Goal: Task Accomplishment & Management: Manage account settings

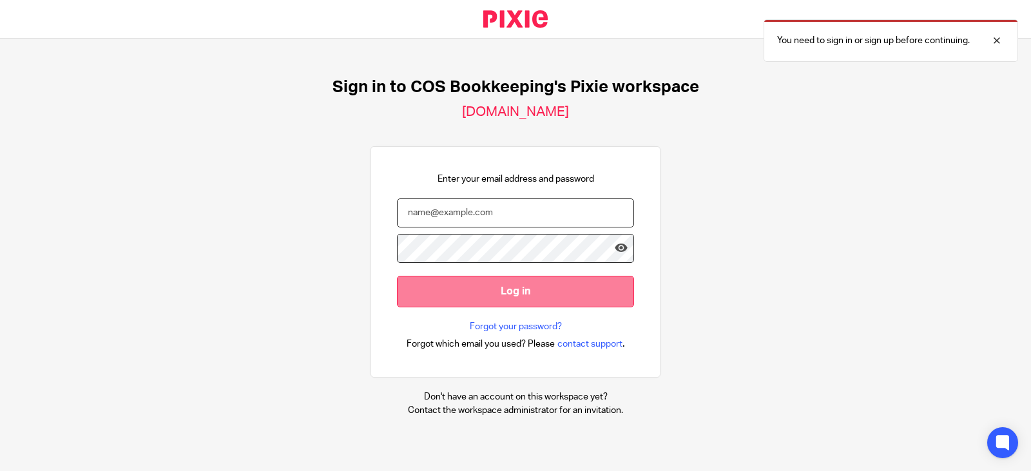
type input "emma.jackson@cosbookkeeping.co.uk"
click at [580, 287] on input "Log in" at bounding box center [515, 292] width 237 height 32
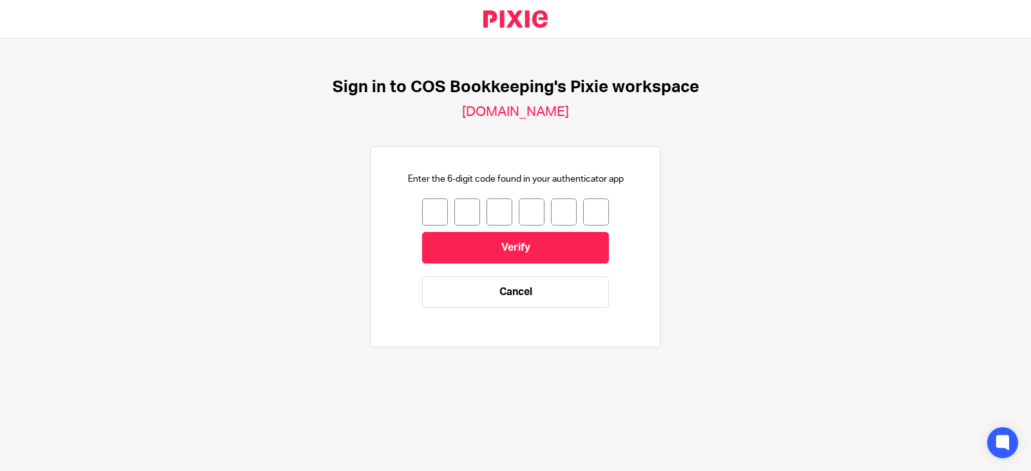
click at [438, 202] on div at bounding box center [515, 212] width 187 height 27
drag, startPoint x: 440, startPoint y: 206, endPoint x: 447, endPoint y: 206, distance: 7.1
click at [447, 206] on div at bounding box center [515, 212] width 187 height 27
type input "3"
type input "5"
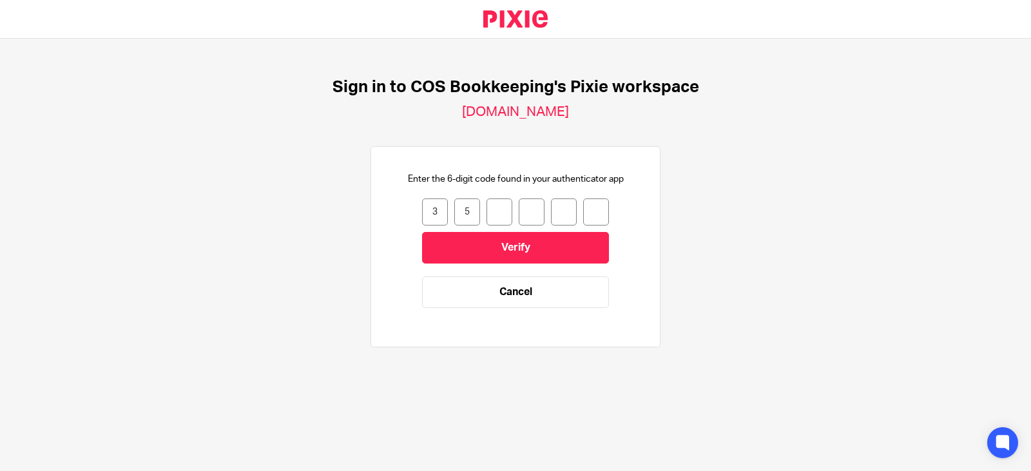
type input "9"
type input "3"
type input "6"
type input "5"
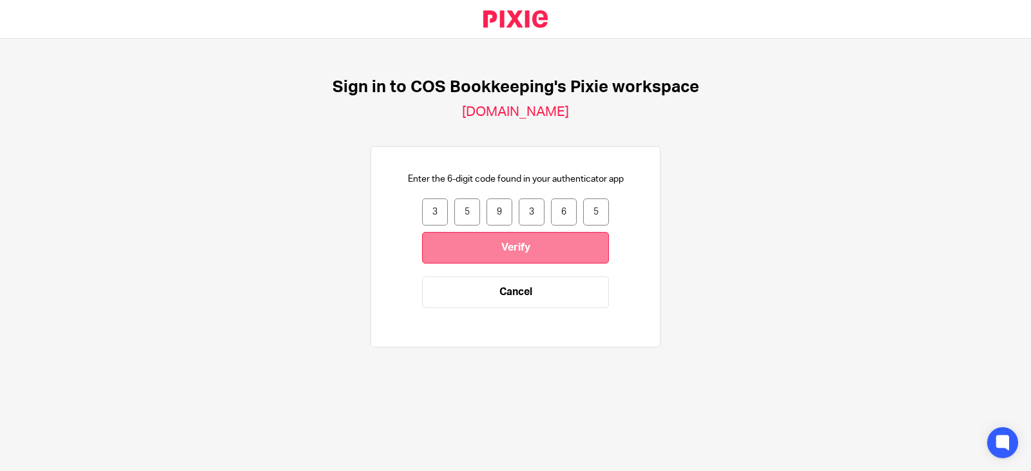
click at [453, 238] on input "Verify" at bounding box center [515, 248] width 187 height 32
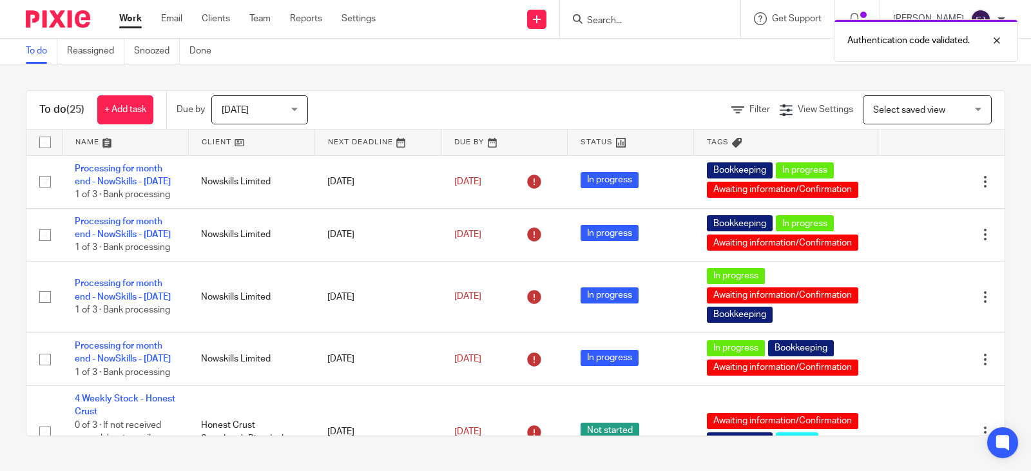
click at [276, 112] on span "Today" at bounding box center [256, 109] width 68 height 27
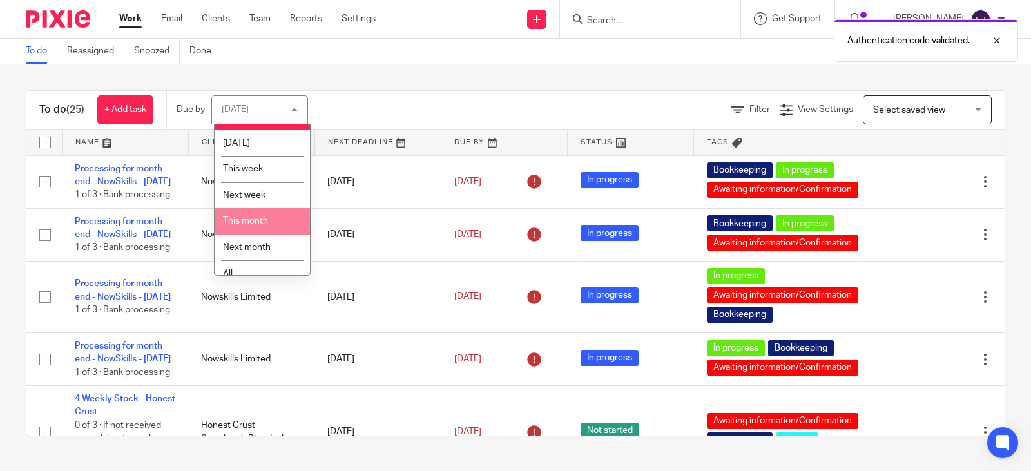
scroll to position [32, 0]
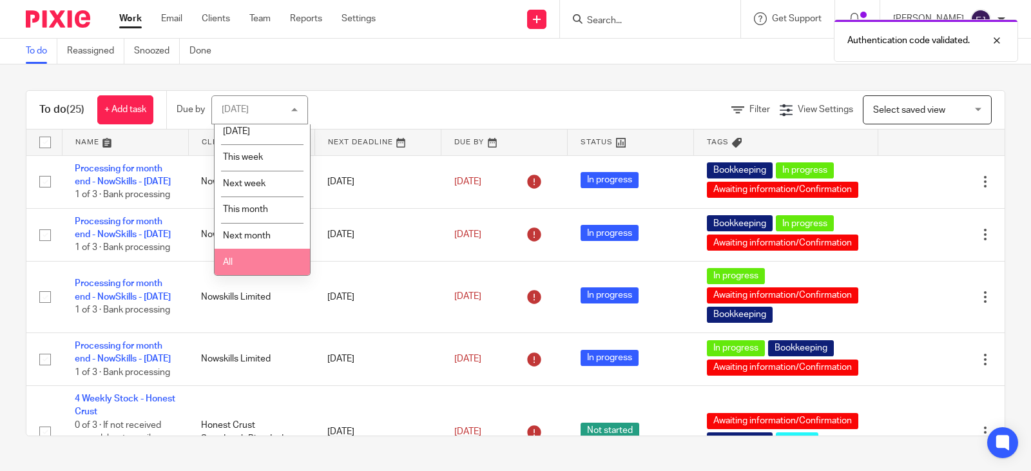
click at [275, 250] on li "All" at bounding box center [262, 262] width 95 height 26
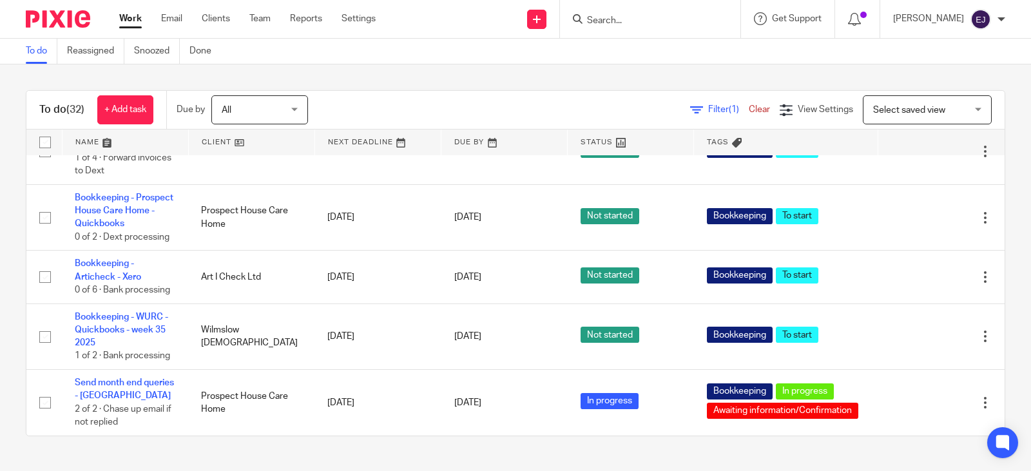
scroll to position [2063, 0]
click at [618, 12] on form at bounding box center [654, 19] width 137 height 16
click at [616, 14] on form at bounding box center [654, 19] width 137 height 16
click at [615, 16] on input "Search" at bounding box center [644, 21] width 116 height 12
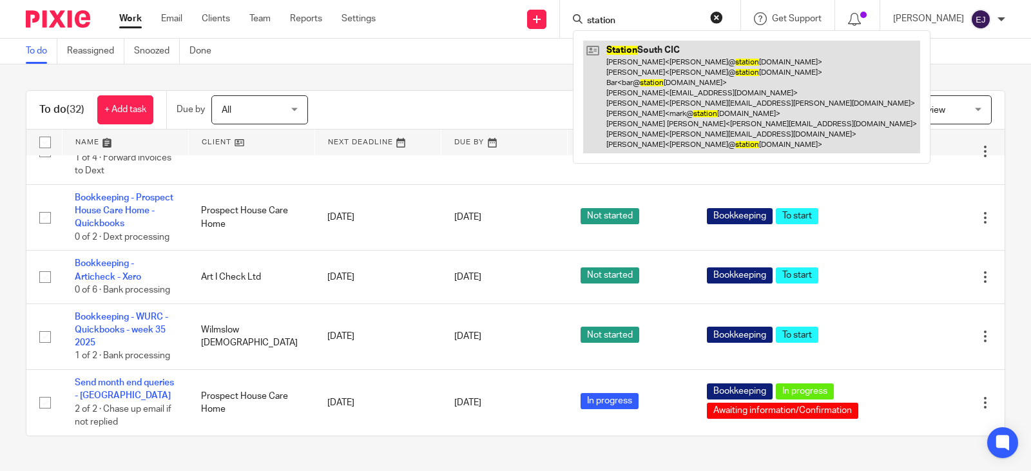
type input "station"
click at [618, 68] on link at bounding box center [751, 97] width 337 height 113
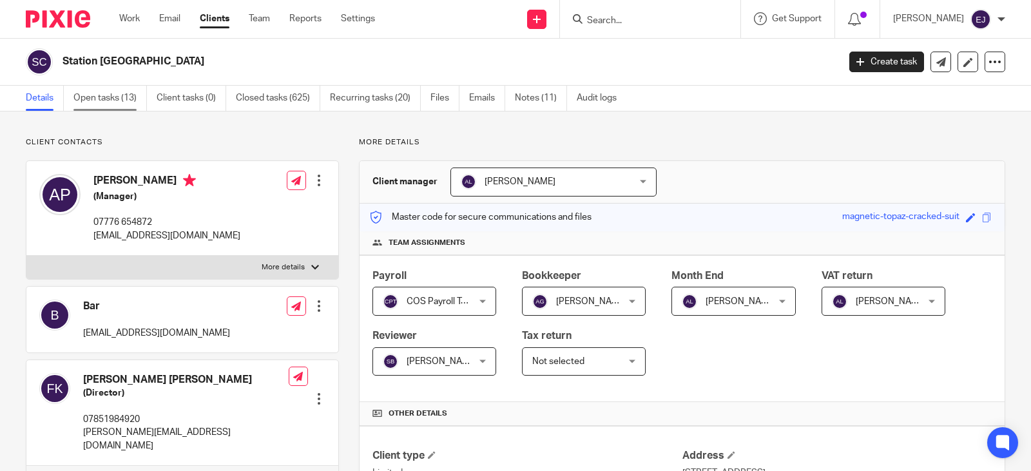
click at [136, 103] on link "Open tasks (13)" at bounding box center [109, 98] width 73 height 25
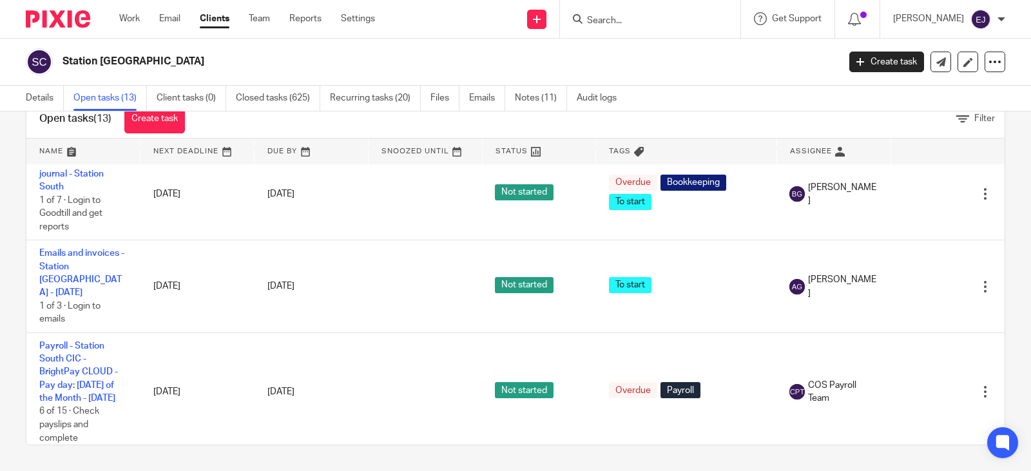
scroll to position [838, 0]
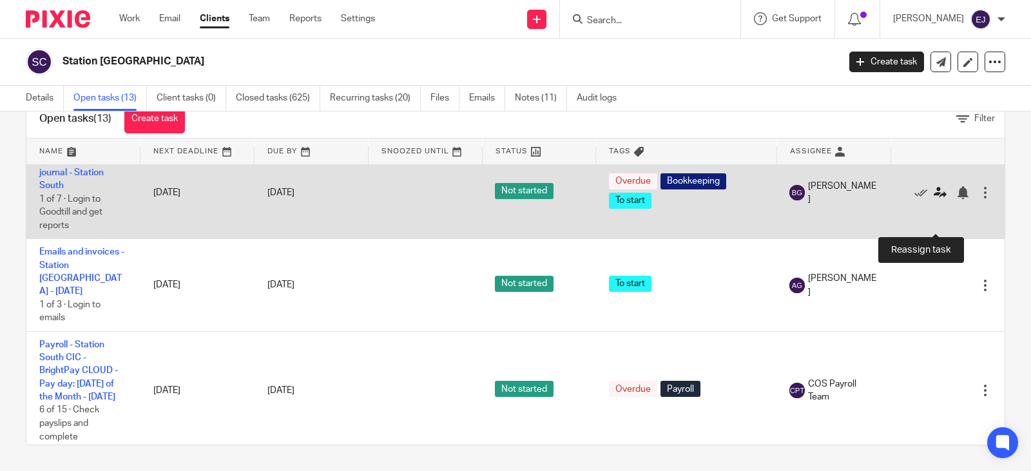
click at [934, 199] on icon at bounding box center [940, 192] width 13 height 13
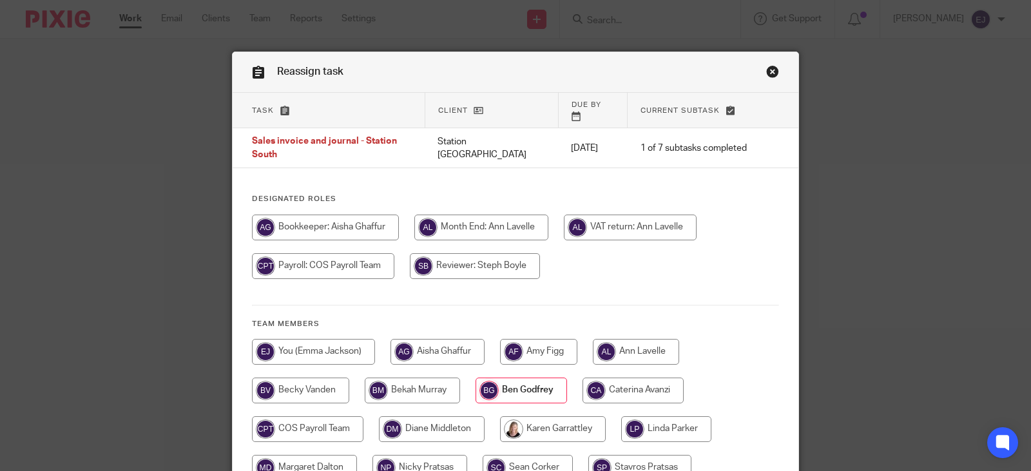
click at [325, 339] on input "radio" at bounding box center [313, 352] width 123 height 26
radio input "true"
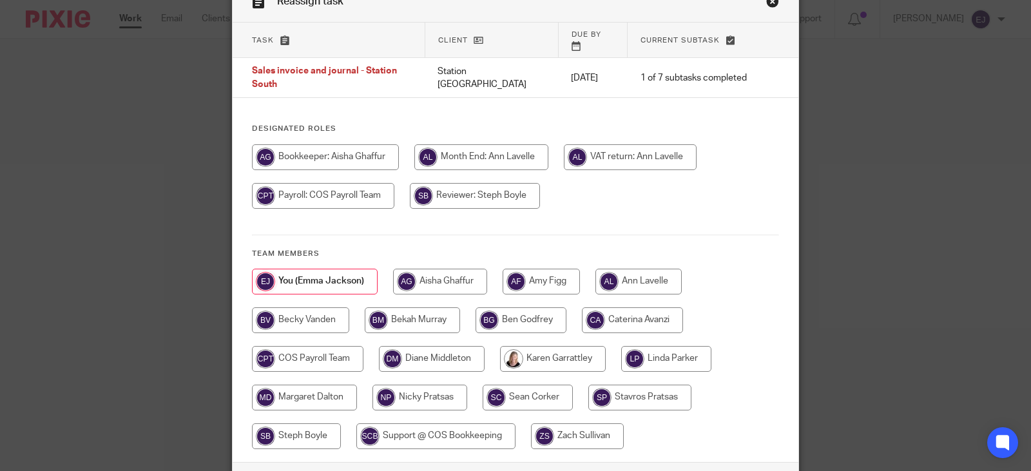
scroll to position [148, 0]
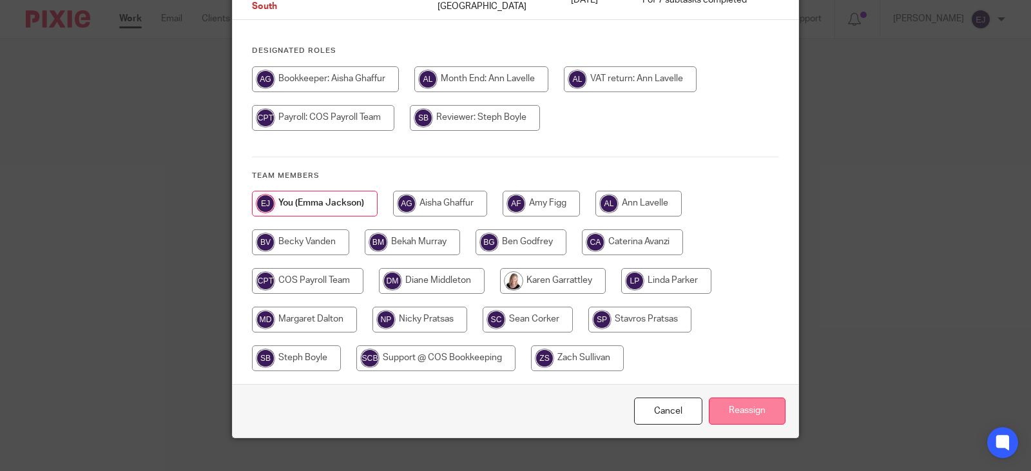
click at [726, 402] on input "Reassign" at bounding box center [747, 412] width 77 height 28
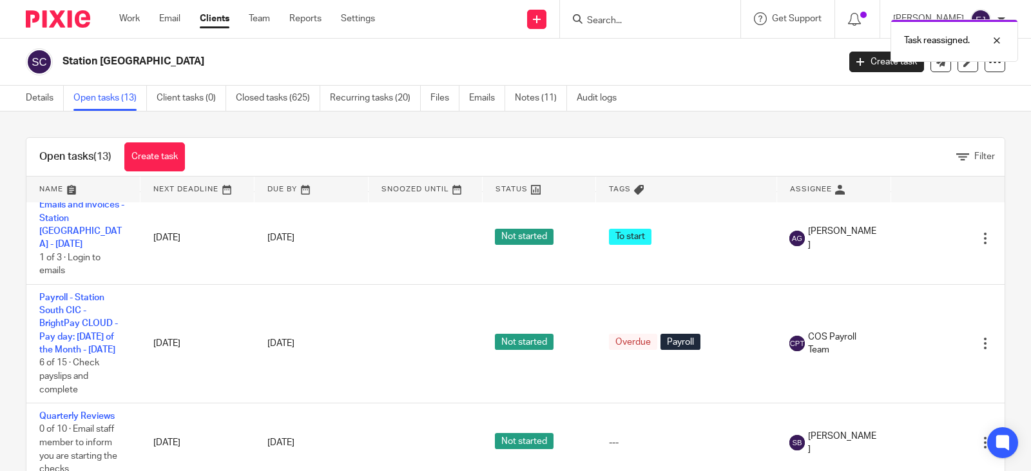
scroll to position [964, 0]
click at [270, 86] on link "Closed tasks (625)" at bounding box center [278, 98] width 84 height 25
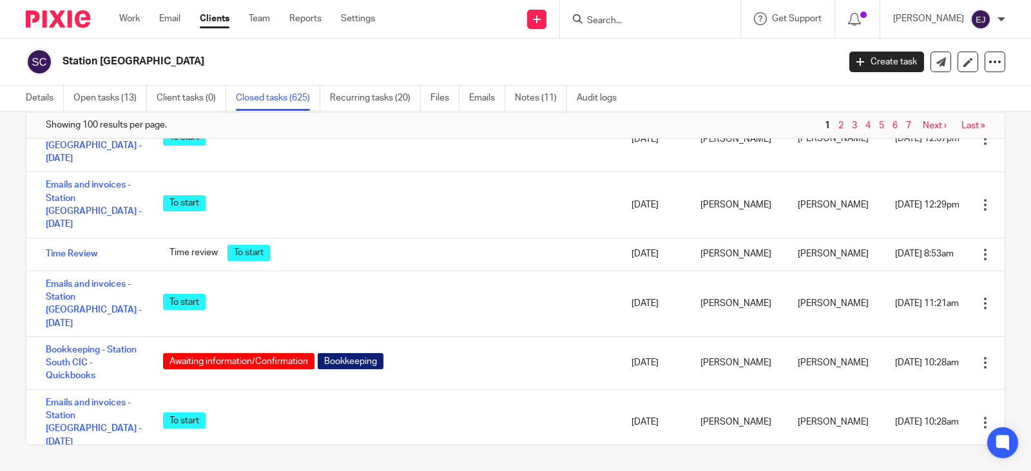
scroll to position [451, 0]
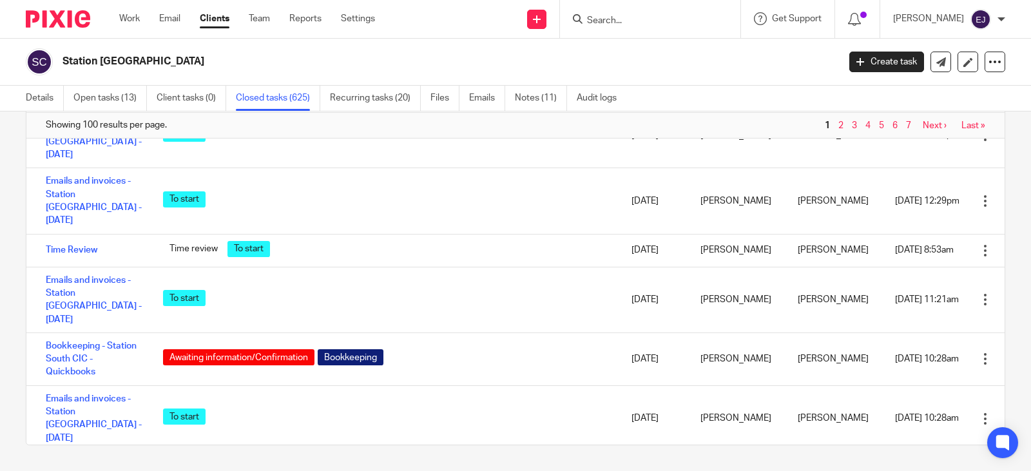
click at [73, 27] on link "Sales invoice and journal - Station South" at bounding box center [91, 16] width 91 height 22
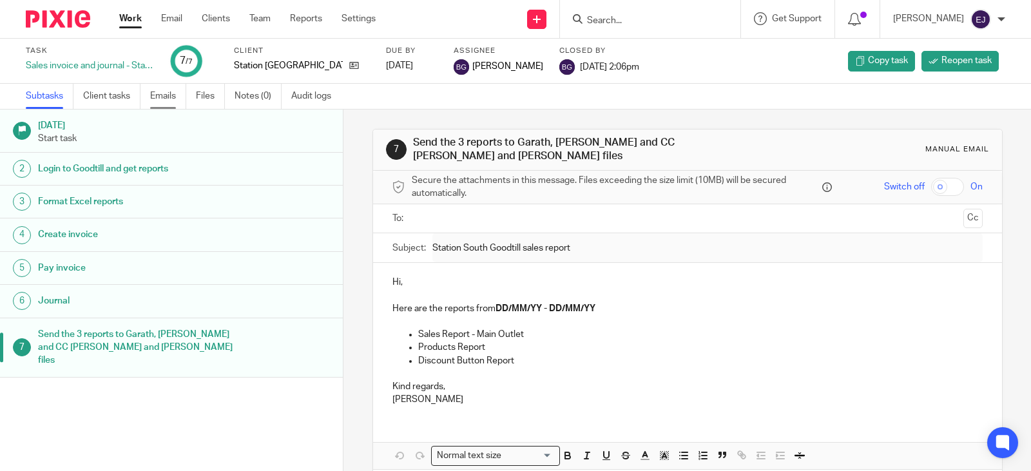
click at [173, 97] on link "Emails" at bounding box center [168, 96] width 36 height 25
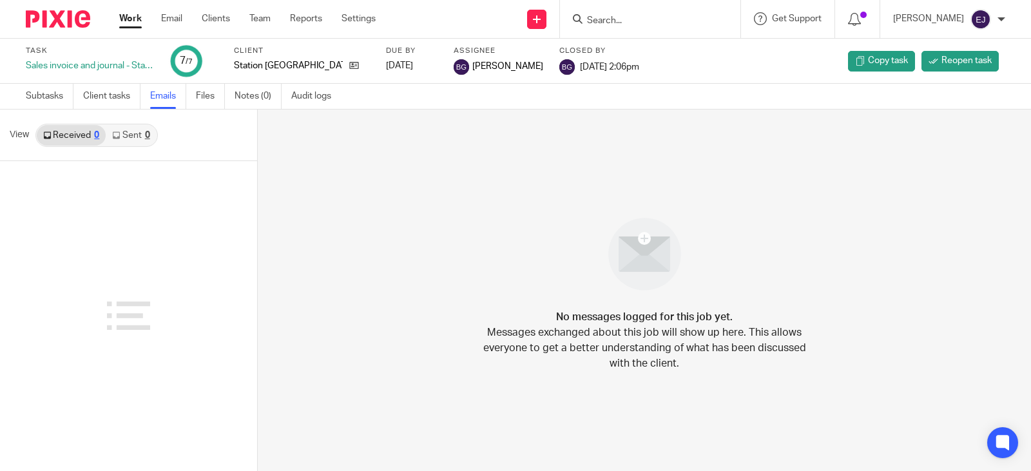
click at [128, 138] on link "Sent 0" at bounding box center [131, 135] width 50 height 21
click at [43, 94] on link "Subtasks" at bounding box center [50, 96] width 48 height 25
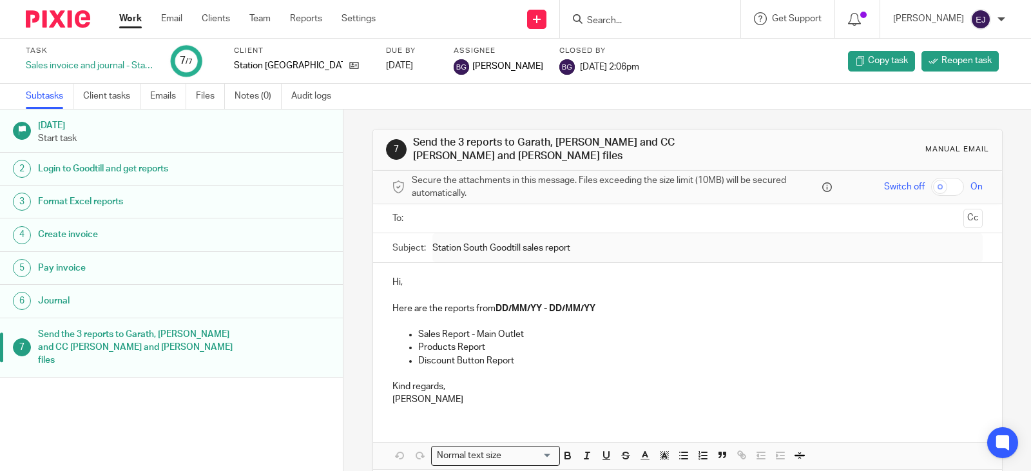
click at [95, 166] on h1 "Login to Goodtill and get reports" at bounding box center [135, 168] width 195 height 19
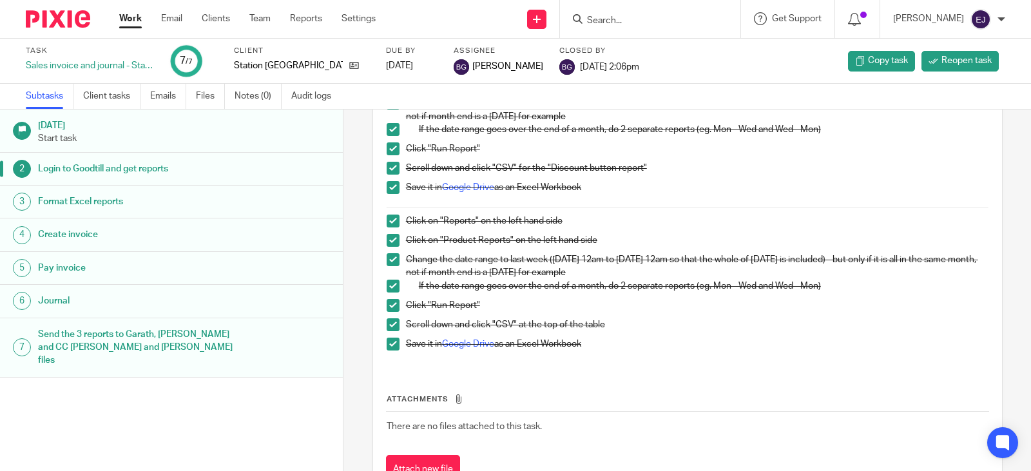
scroll to position [434, 0]
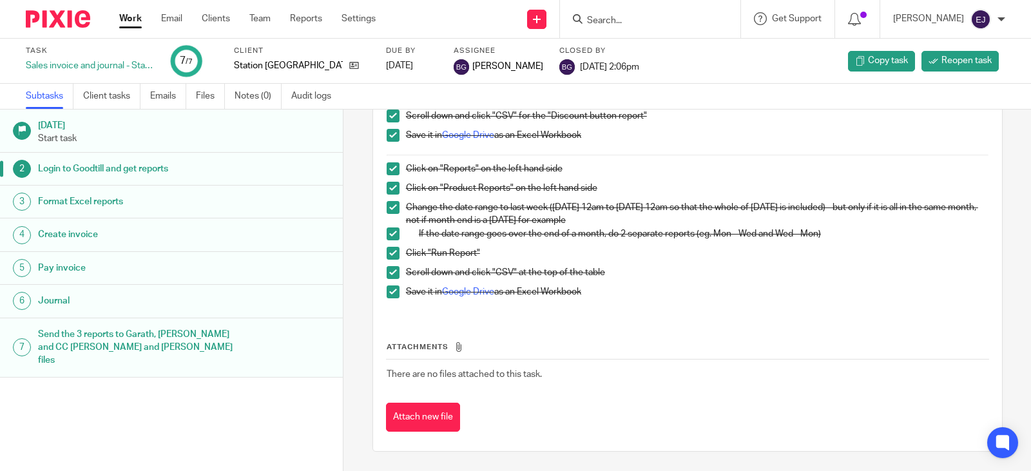
click at [238, 195] on div "Format Excel reports" at bounding box center [184, 201] width 293 height 19
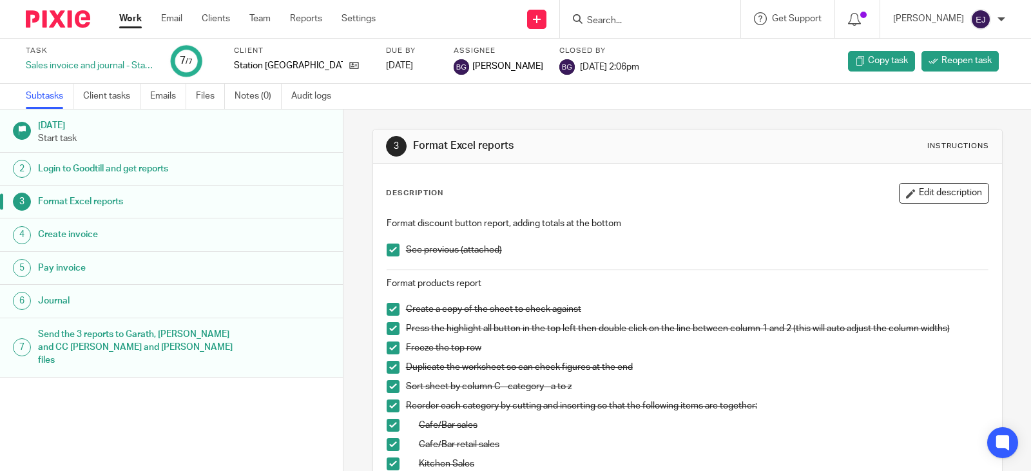
scroll to position [375, 0]
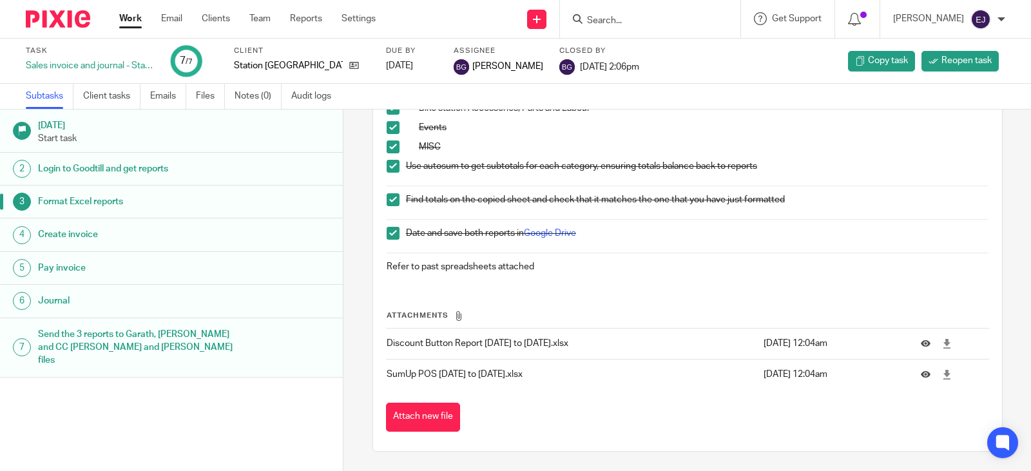
click at [238, 224] on link "4 Create invoice" at bounding box center [171, 235] width 343 height 32
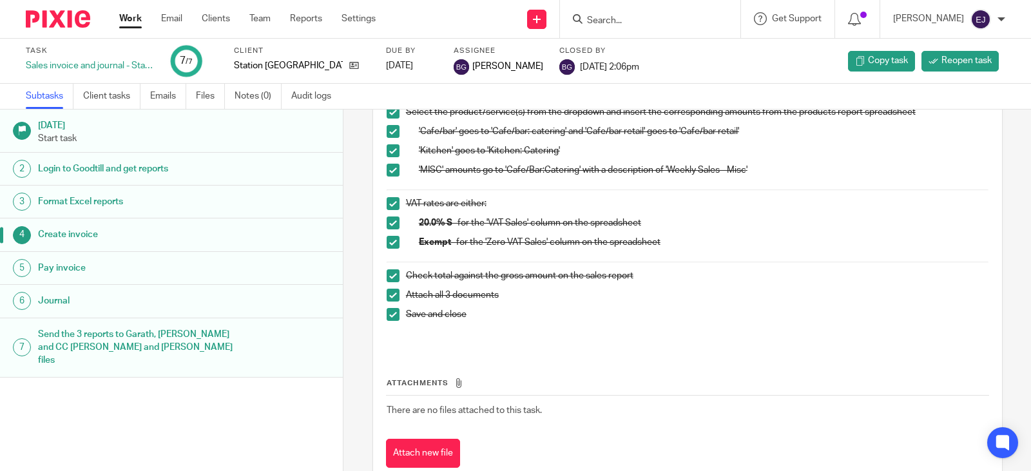
scroll to position [252, 0]
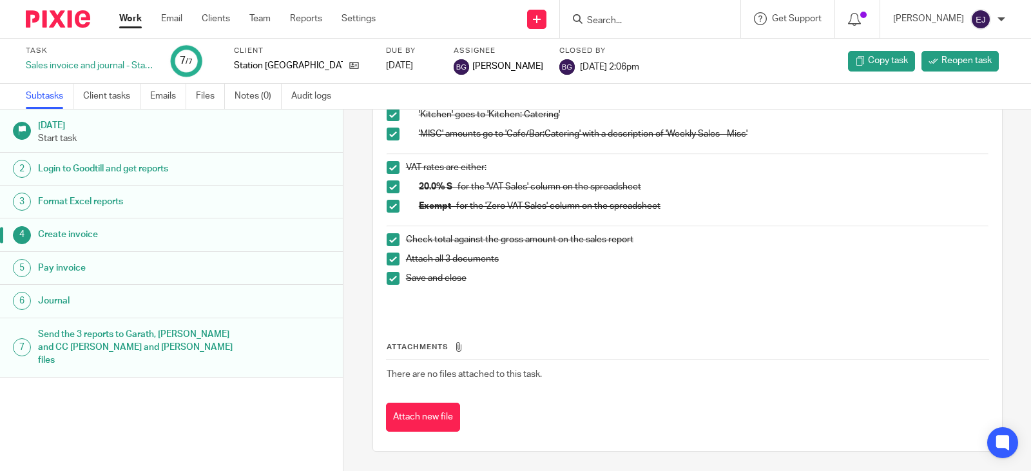
click at [252, 255] on link "5 Pay invoice" at bounding box center [171, 268] width 343 height 32
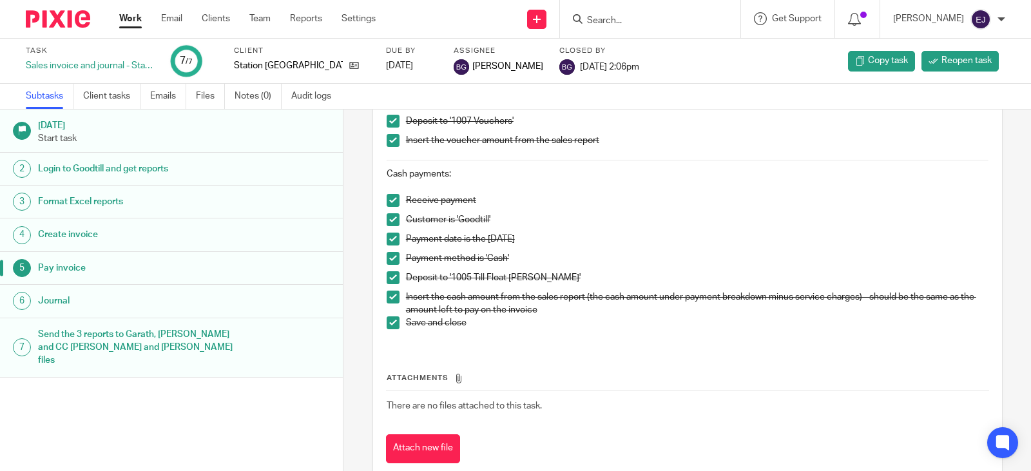
scroll to position [408, 0]
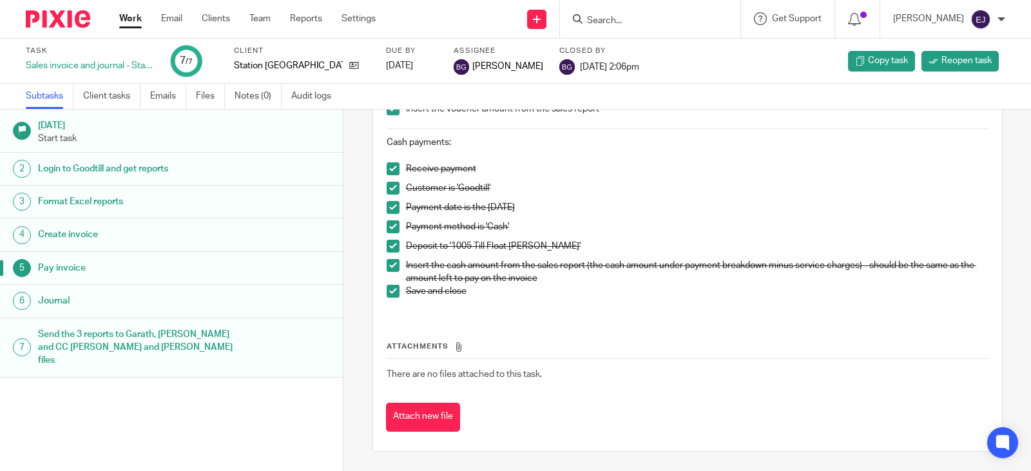
click at [257, 293] on div "Journal" at bounding box center [184, 300] width 293 height 19
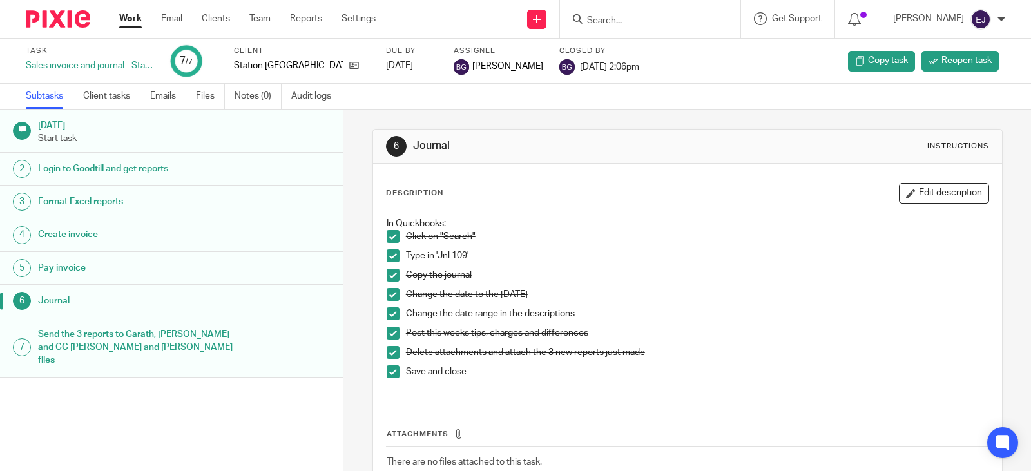
click at [281, 169] on div "Login to Goodtill and get reports" at bounding box center [184, 168] width 293 height 19
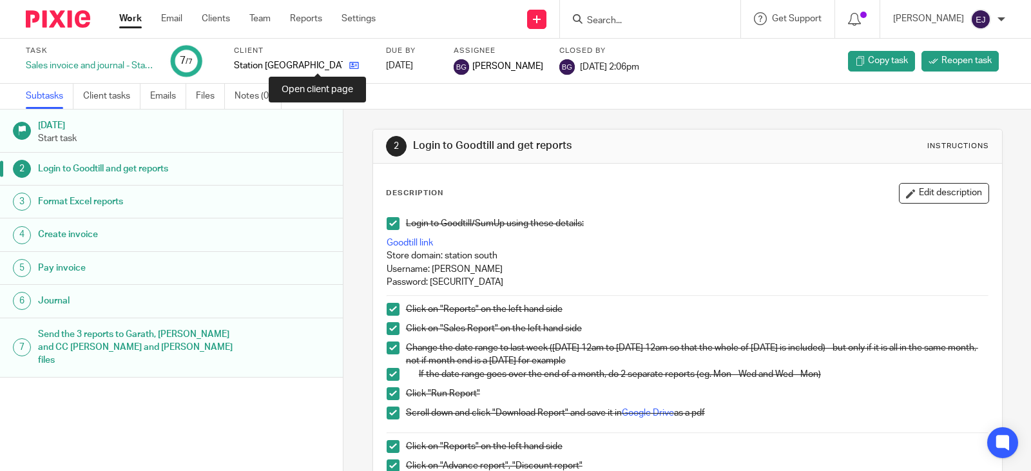
click at [349, 68] on icon at bounding box center [354, 66] width 10 height 10
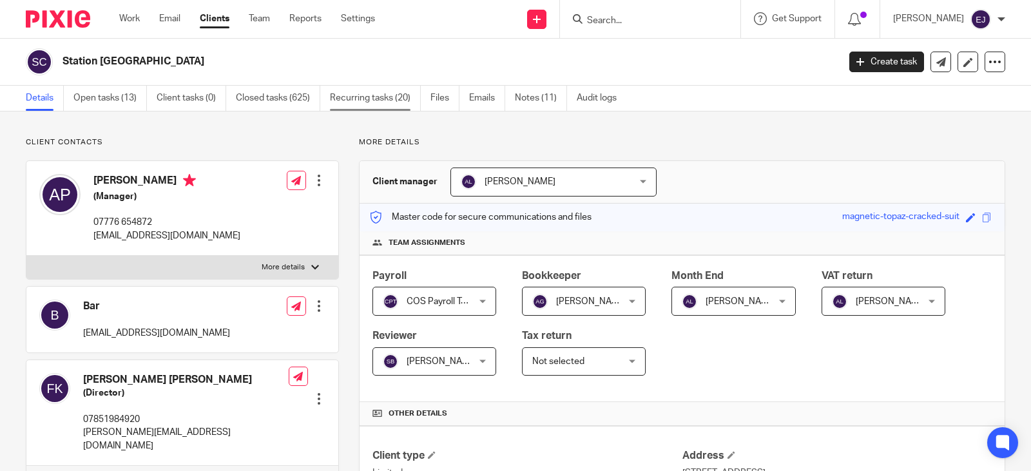
click at [333, 101] on link "Recurring tasks (20)" at bounding box center [375, 98] width 91 height 25
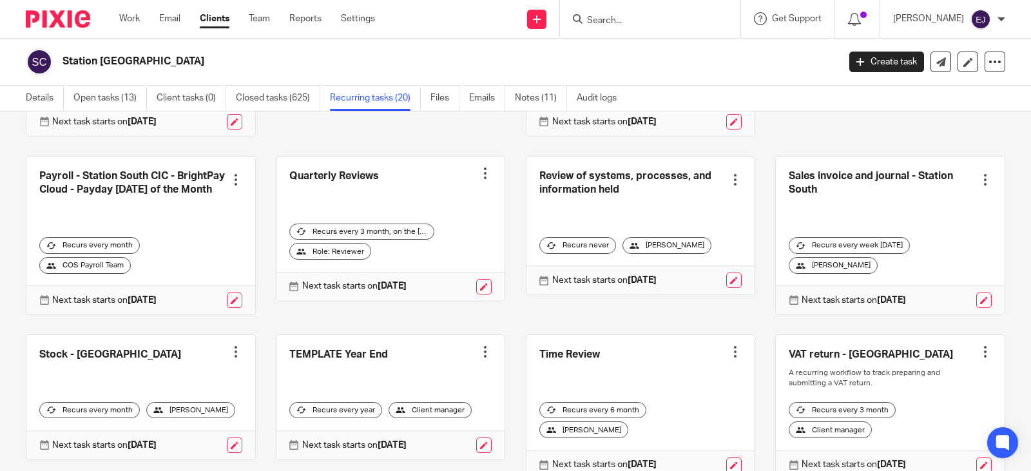
scroll to position [580, 0]
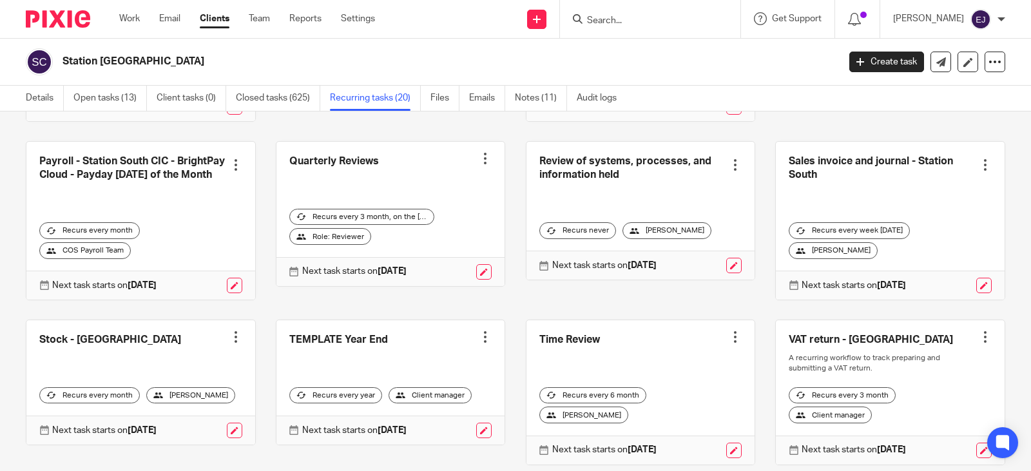
click at [911, 162] on link at bounding box center [890, 221] width 229 height 158
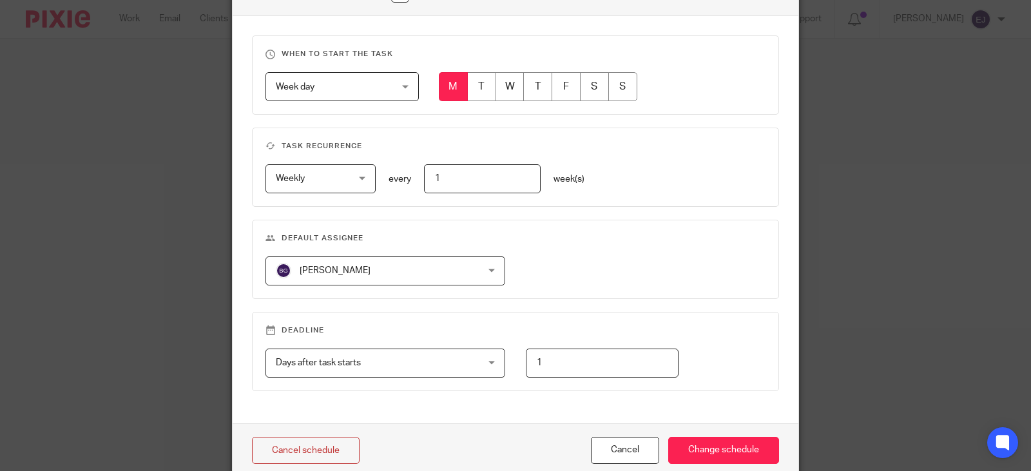
scroll to position [516, 0]
click at [435, 267] on span "[PERSON_NAME]" at bounding box center [367, 270] width 183 height 27
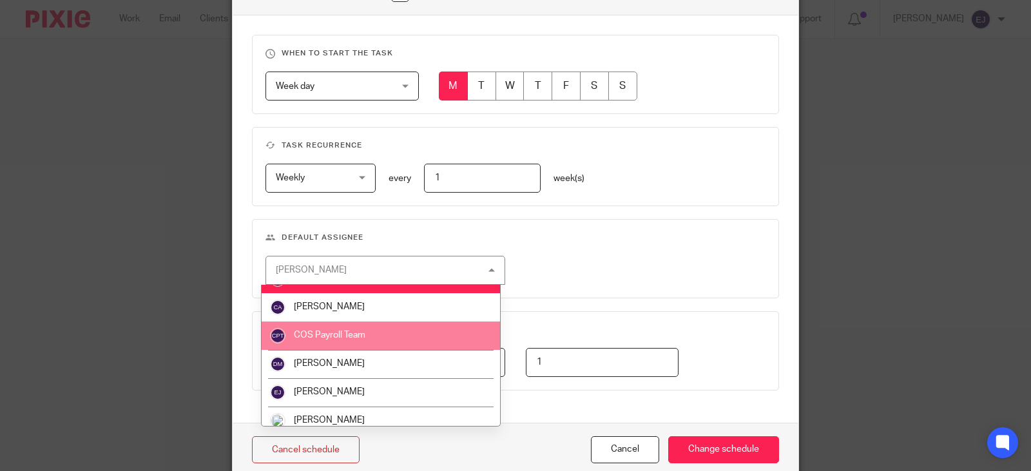
scroll to position [193, 0]
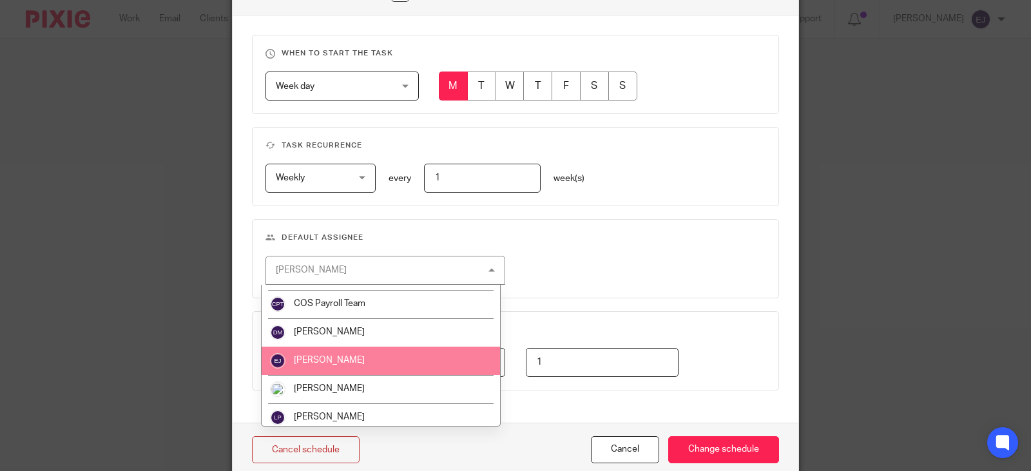
click at [423, 364] on li "[PERSON_NAME]" at bounding box center [381, 361] width 238 height 28
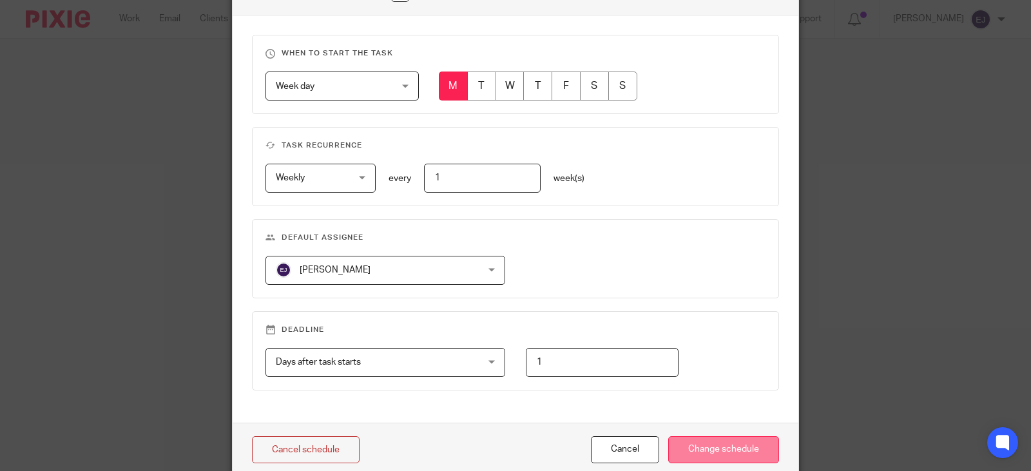
click at [734, 448] on input "Change schedule" at bounding box center [723, 450] width 111 height 28
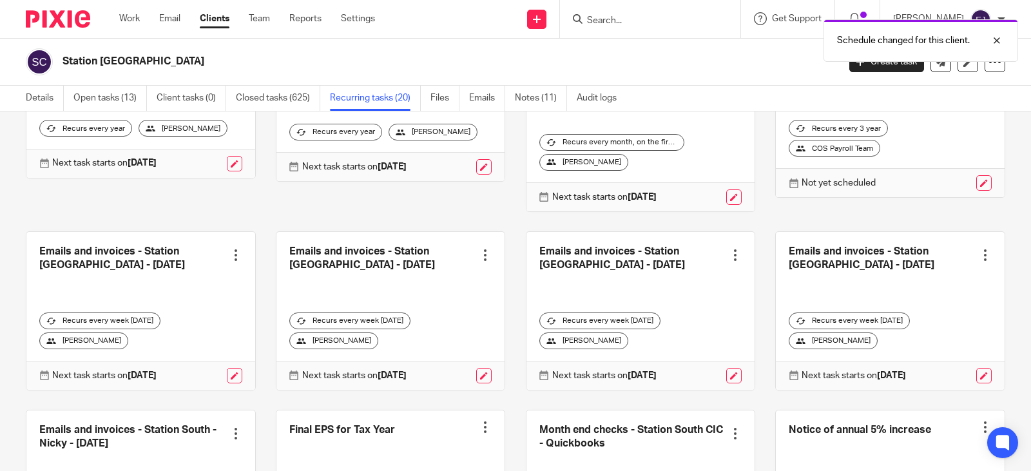
scroll to position [129, 0]
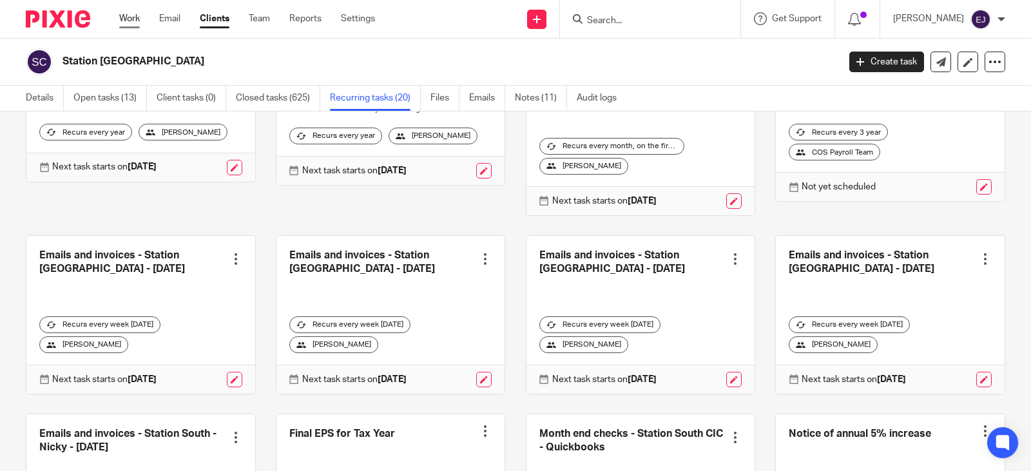
click at [139, 16] on link "Work" at bounding box center [129, 18] width 21 height 13
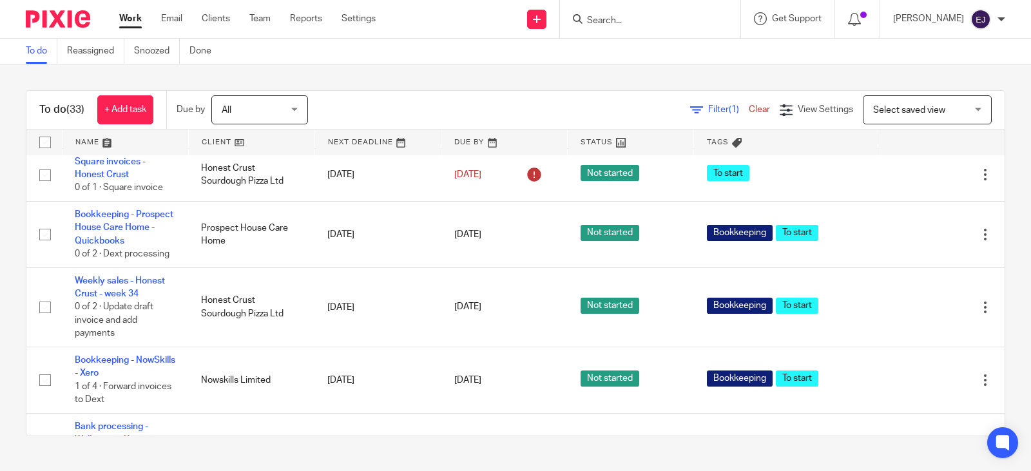
scroll to position [1742, 0]
